Goal: Find specific page/section: Find specific page/section

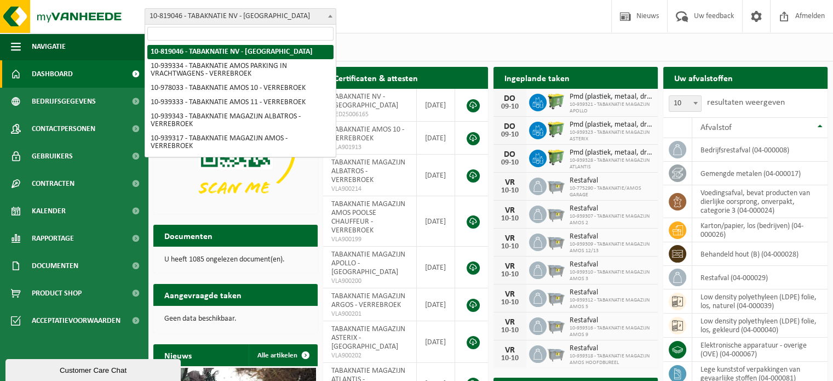
drag, startPoint x: 192, startPoint y: 10, endPoint x: 195, endPoint y: 40, distance: 29.7
click at [192, 10] on span "10-819046 - TABAKNATIE NV - [GEOGRAPHIC_DATA]" at bounding box center [240, 16] width 191 height 15
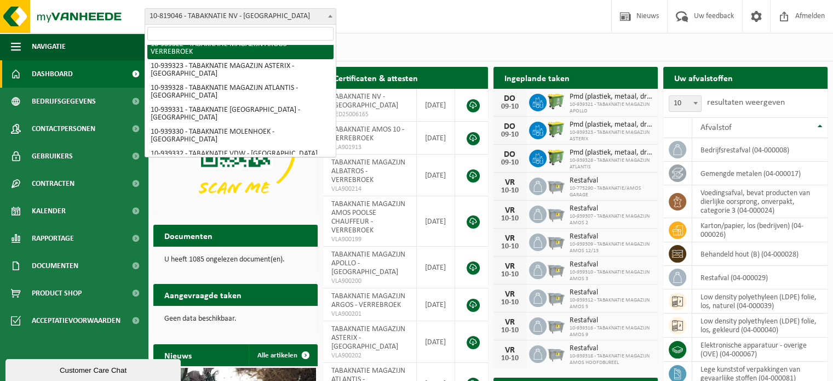
scroll to position [378, 0]
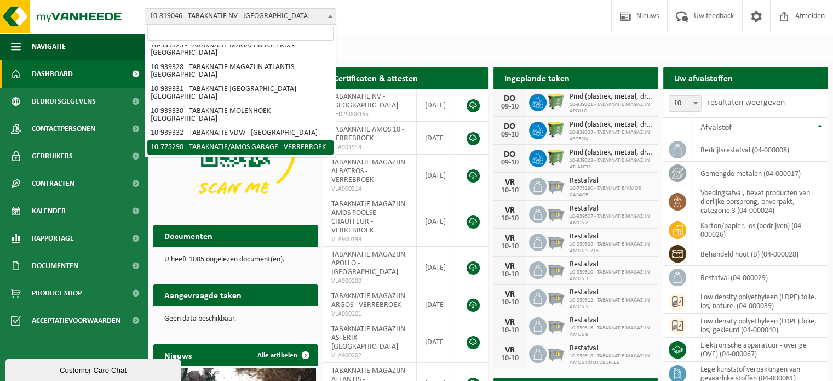
select select "138231"
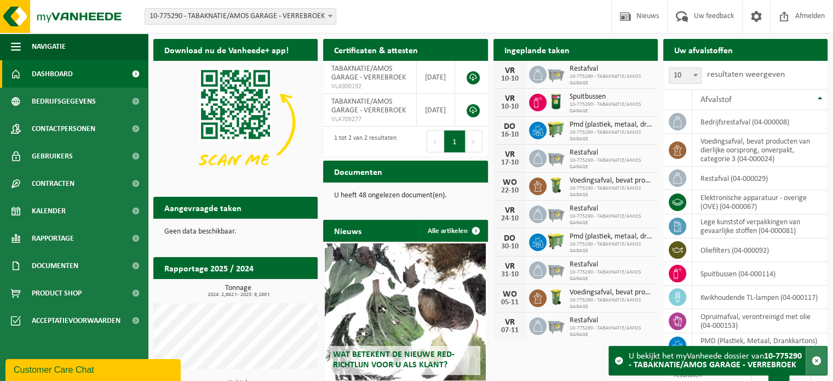
click at [820, 360] on span "button" at bounding box center [817, 360] width 10 height 10
